Goal: Transaction & Acquisition: Purchase product/service

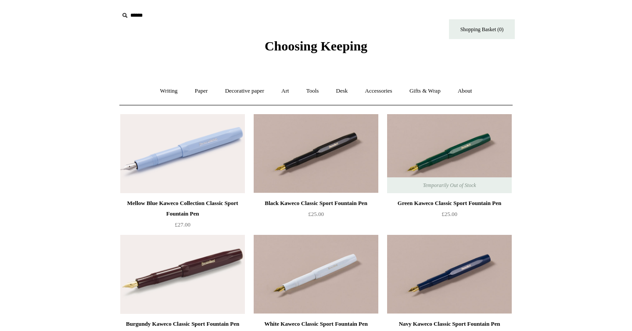
click at [208, 154] on img at bounding box center [182, 153] width 125 height 79
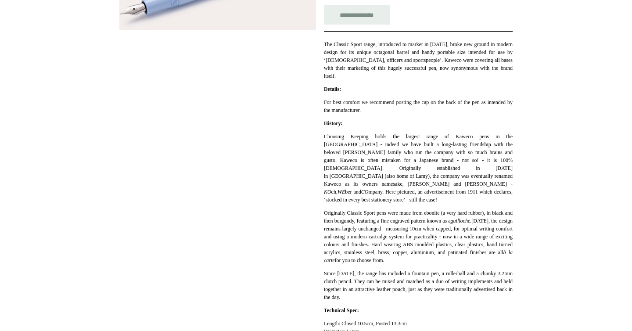
scroll to position [156, 0]
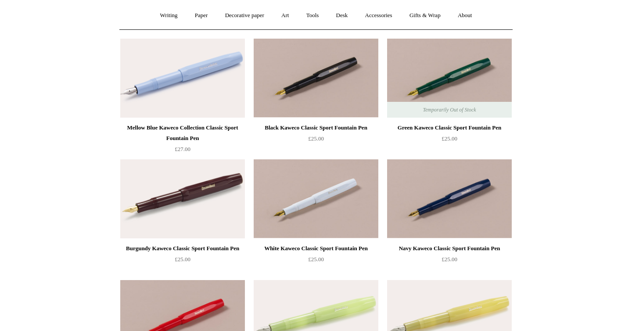
scroll to position [77, 0]
